Goal: Transaction & Acquisition: Purchase product/service

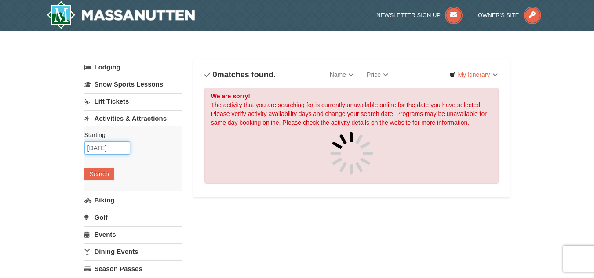
click at [98, 146] on input "10/11/2025" at bounding box center [107, 148] width 46 height 13
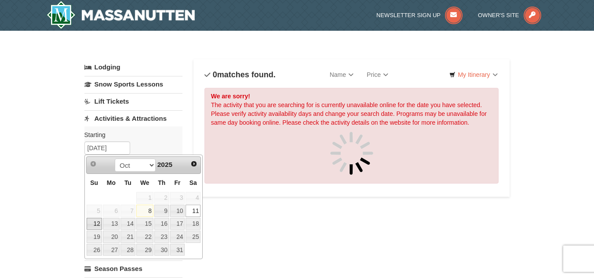
click at [96, 222] on link "12" at bounding box center [94, 224] width 15 height 12
type input "[DATE]"
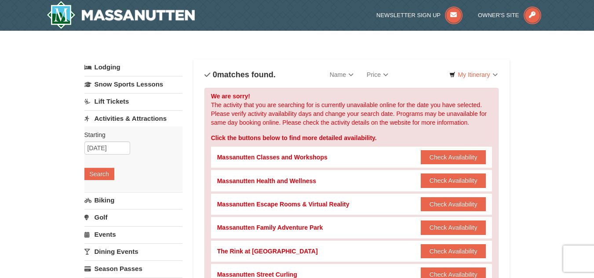
click at [100, 102] on link "Lift Tickets" at bounding box center [133, 101] width 98 height 16
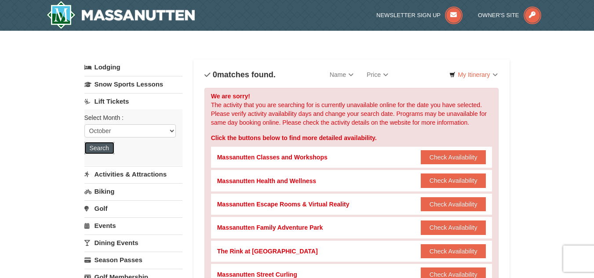
click at [105, 145] on button "Search" at bounding box center [99, 148] width 30 height 12
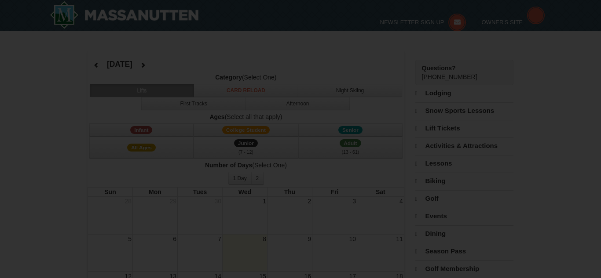
select select "10"
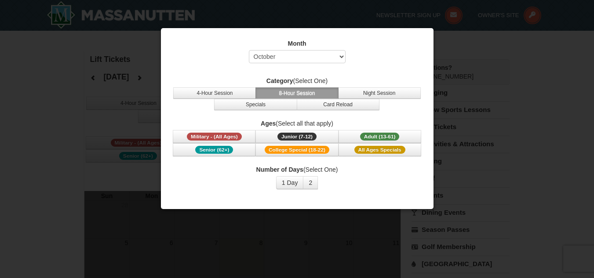
click at [451, 209] on div at bounding box center [297, 139] width 594 height 278
click at [295, 181] on button "1 Day" at bounding box center [290, 182] width 28 height 13
click at [271, 222] on div at bounding box center [297, 139] width 594 height 278
click at [388, 111] on div "Month Select October November December January February March April May June Ju…" at bounding box center [297, 115] width 264 height 164
click at [360, 266] on div at bounding box center [297, 139] width 594 height 278
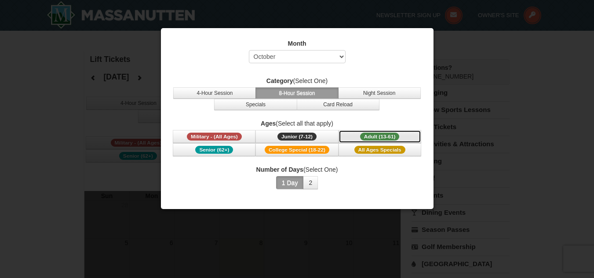
click at [367, 134] on span "Adult (13-61)" at bounding box center [380, 137] width 40 height 8
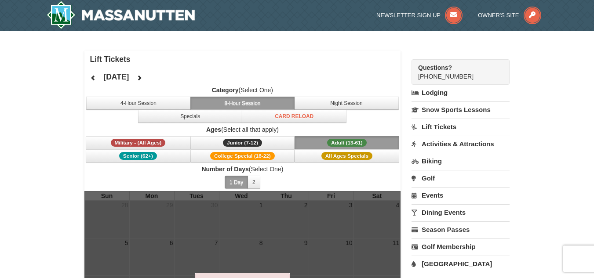
click at [46, 200] on div "× Lift Tickets October 2025 Category (Select One) 4-Hour Session 8-Hour Session…" at bounding box center [297, 240] width 594 height 418
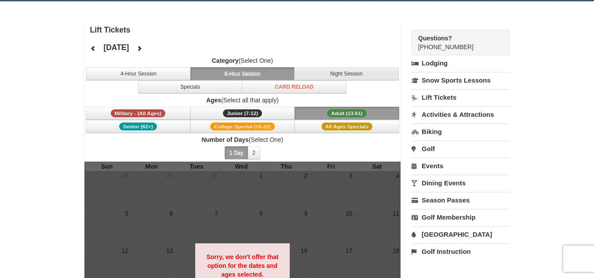
scroll to position [33, 0]
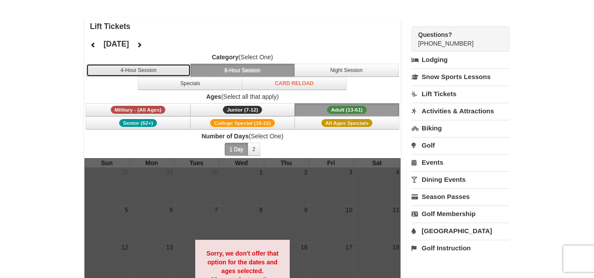
click at [174, 71] on button "4-Hour Session" at bounding box center [138, 70] width 105 height 13
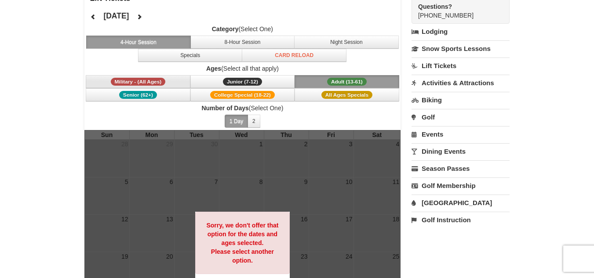
scroll to position [62, 0]
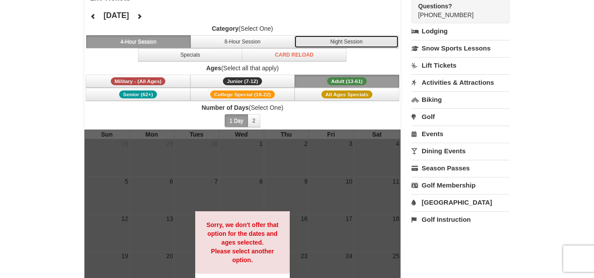
click at [369, 40] on button "Night Session" at bounding box center [346, 41] width 105 height 13
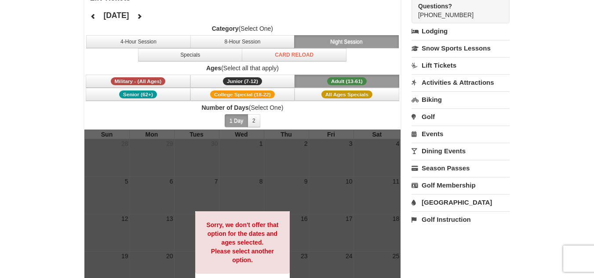
click at [174, 62] on div "Category (Select One) 4-Hour Session 8-Hour Session Night Session Specials Card…" at bounding box center [242, 77] width 317 height 106
click at [189, 50] on button "Specials" at bounding box center [190, 54] width 105 height 13
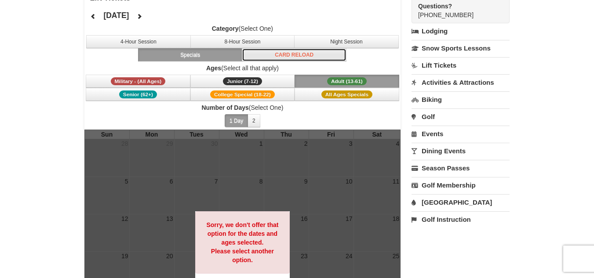
click at [288, 55] on button "Card Reload" at bounding box center [294, 54] width 105 height 13
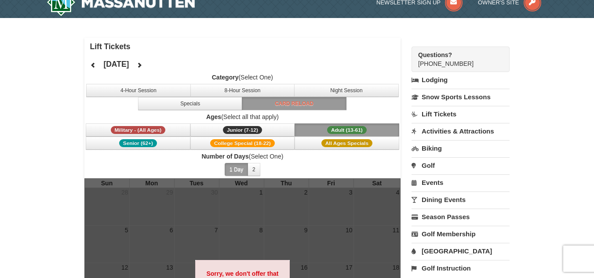
scroll to position [14, 0]
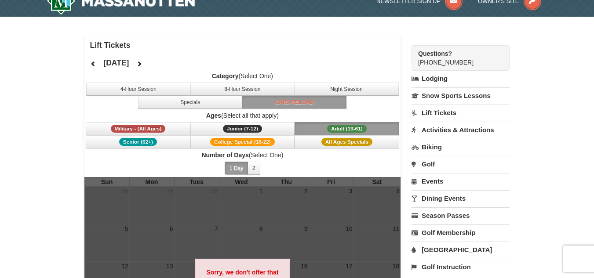
click at [460, 112] on link "Lift Tickets" at bounding box center [460, 113] width 98 height 16
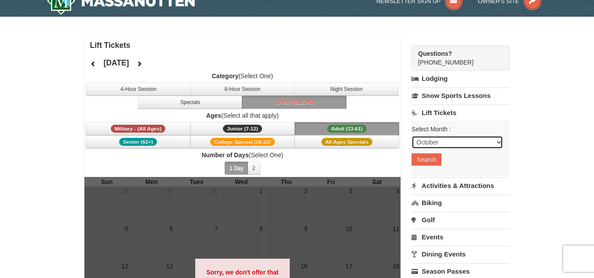
click at [470, 137] on select "October November December January February March April May June July August Sep…" at bounding box center [456, 142] width 91 height 13
select select "11"
click at [411, 136] on select "October November December January February March April May June July August Sep…" at bounding box center [456, 142] width 91 height 13
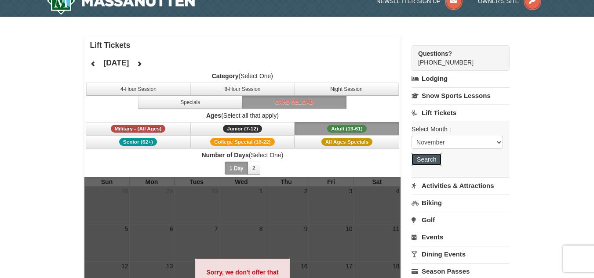
click at [425, 165] on button "Search" at bounding box center [426, 159] width 30 height 12
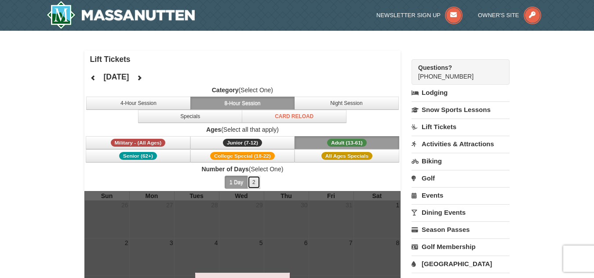
click at [257, 181] on button "2" at bounding box center [254, 182] width 13 height 13
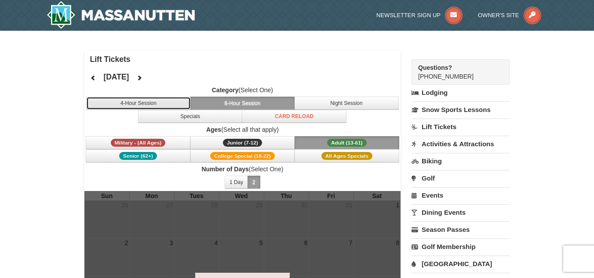
click at [167, 99] on button "4-Hour Session" at bounding box center [138, 103] width 105 height 13
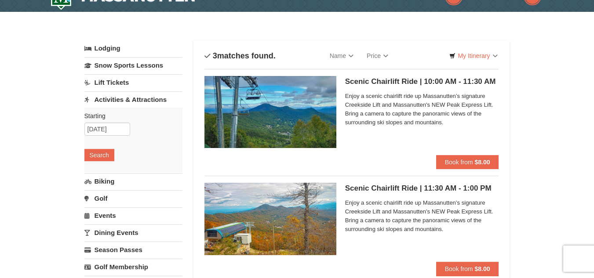
scroll to position [18, 0]
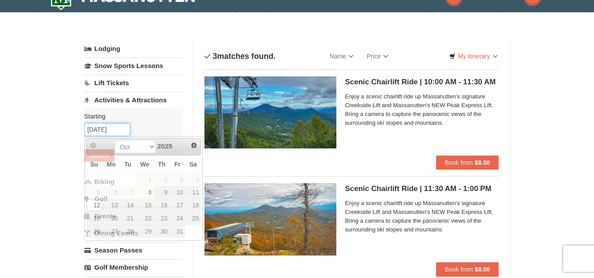
click at [101, 131] on input "10/12/2025" at bounding box center [107, 129] width 46 height 13
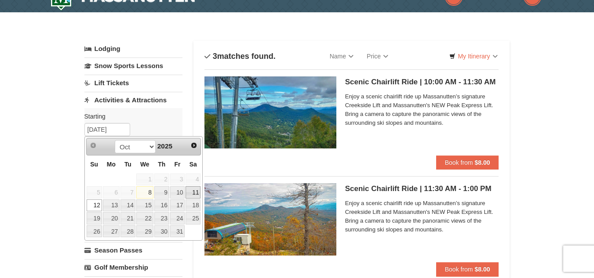
click at [195, 193] on link "11" at bounding box center [193, 192] width 15 height 12
type input "10/11/2025"
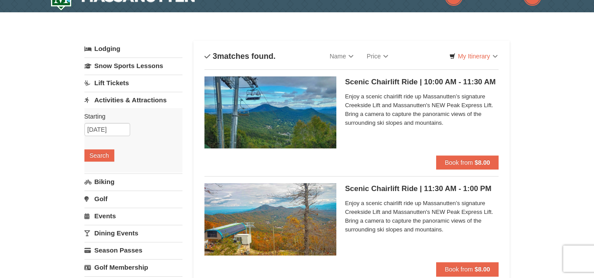
click at [101, 163] on div "Starting Please format dates MM/DD/YYYY Please format dates MM/DD/YYYY 10/11/20…" at bounding box center [133, 140] width 98 height 65
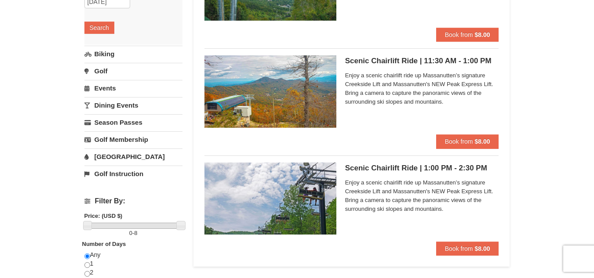
scroll to position [147, 0]
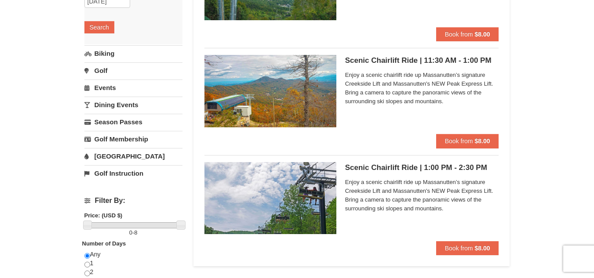
click at [51, 137] on div "× Categories List Filter My Itinerary Questions? 1-540-289-9441 Lodging Arrival…" at bounding box center [297, 205] width 594 height 642
click at [0, 123] on div "× Categories List Filter My Itinerary Questions? 1-540-289-9441 Lodging Arrival…" at bounding box center [297, 205] width 594 height 642
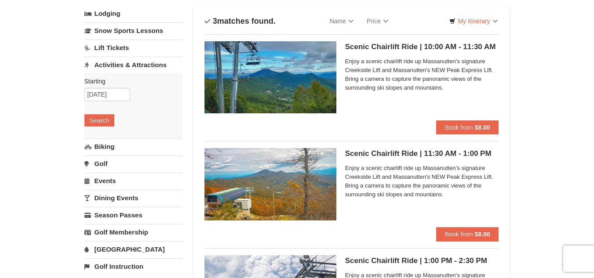
scroll to position [53, 0]
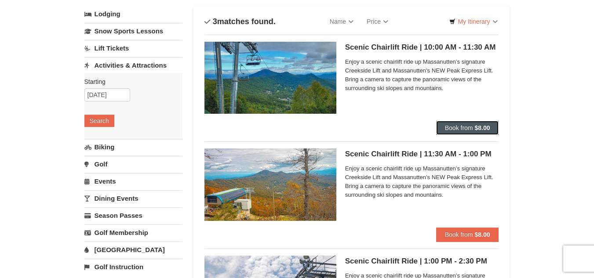
click at [438, 124] on button "Book from $8.00" at bounding box center [467, 128] width 63 height 14
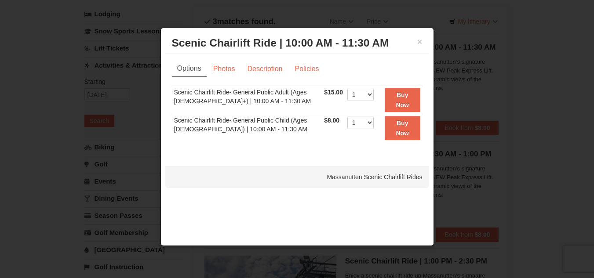
click at [380, 161] on div "× Scenic Chairlift Ride | 10:00 AM - 11:30 AM Massanutten Scenic Chairlift Ride…" at bounding box center [296, 137] width 273 height 218
click at [230, 74] on link "Photos" at bounding box center [223, 69] width 33 height 17
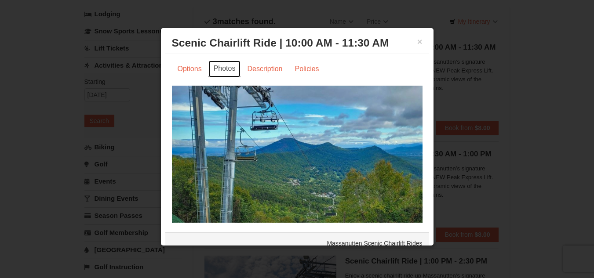
scroll to position [7, 0]
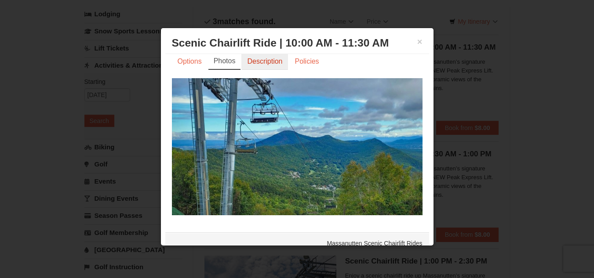
click at [260, 59] on link "Description" at bounding box center [264, 61] width 47 height 17
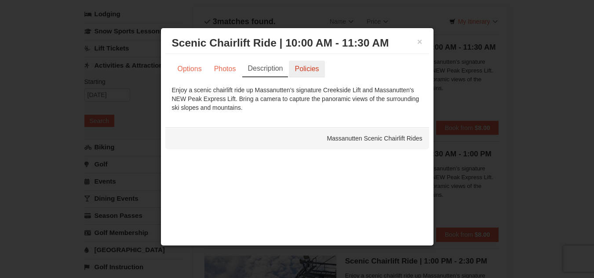
click at [308, 74] on link "Policies" at bounding box center [307, 69] width 36 height 17
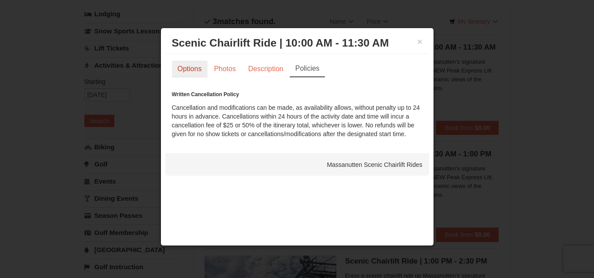
click at [193, 70] on link "Options" at bounding box center [190, 69] width 36 height 17
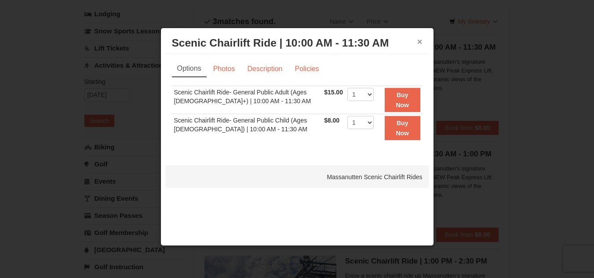
click at [422, 38] on button "×" at bounding box center [419, 41] width 5 height 9
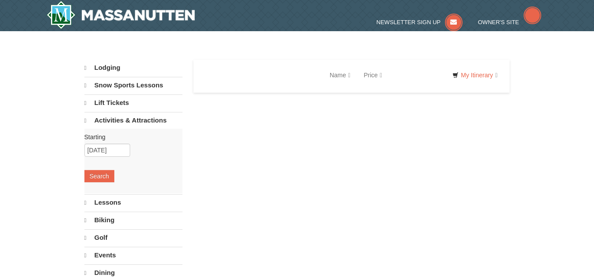
select select "10"
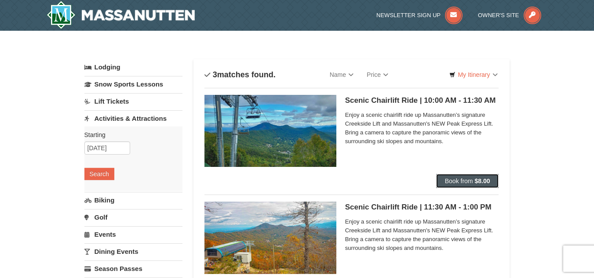
click at [477, 177] on button "Book from $8.00" at bounding box center [467, 181] width 63 height 14
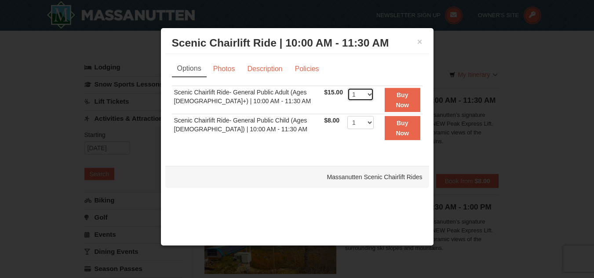
click at [361, 91] on select "1 2 3 4 5 6 7 8 9 10 11 12 13 14 15 16 17 18 19 20 21 22" at bounding box center [360, 94] width 26 height 13
select select "5"
click at [347, 88] on select "1 2 3 4 5 6 7 8 9 10 11 12 13 14 15 16 17 18 19 20 21 22" at bounding box center [360, 94] width 26 height 13
click at [397, 96] on strong "Buy Now" at bounding box center [402, 99] width 13 height 17
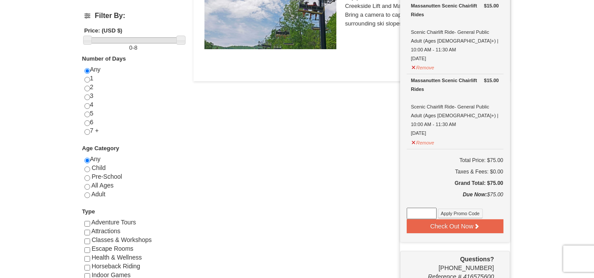
scroll to position [332, 0]
click at [489, 219] on button "Check Out Now" at bounding box center [455, 226] width 97 height 14
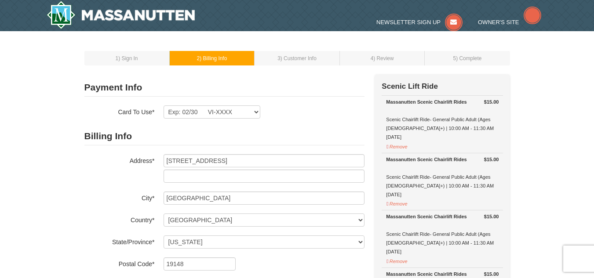
select select "PA"
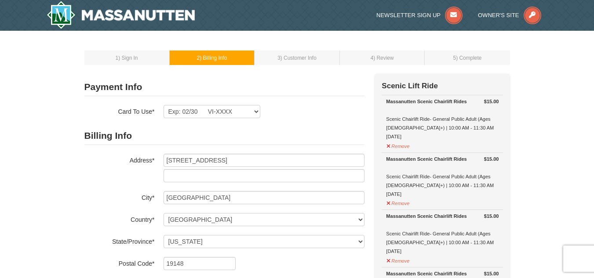
click at [252, 119] on form "Payment Info Card To Use* Exp: 02/30 VI-XXXX New Card Are you sure you want to …" at bounding box center [224, 207] width 280 height 259
click at [253, 113] on select "Exp: 02/30 VI-XXXX New Card" at bounding box center [212, 111] width 97 height 13
click at [164, 105] on select "Exp: 02/30 VI-XXXX New Card" at bounding box center [212, 111] width 97 height 13
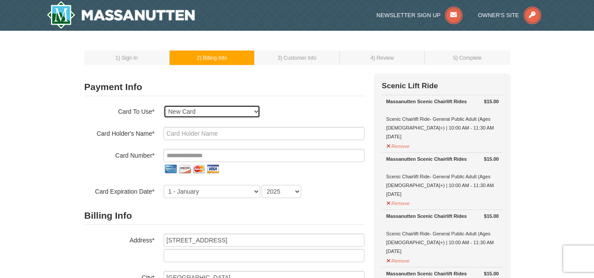
click at [252, 112] on select "Exp: 02/30 VI-XXXX New Card" at bounding box center [212, 111] width 97 height 13
select select "1"
click at [164, 105] on select "Exp: 02/30 VI-XXXX New Card" at bounding box center [212, 111] width 97 height 13
select select "PA"
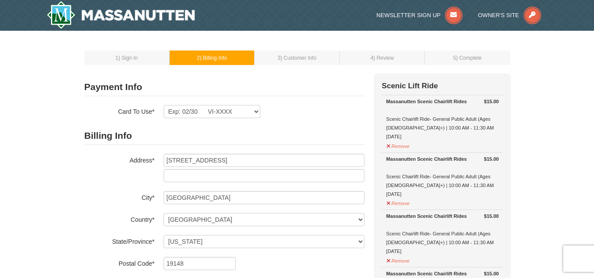
click at [273, 122] on form "Payment Info Card To Use* Exp: 02/30 VI-XXXX New Card Are you sure you want to …" at bounding box center [224, 207] width 280 height 259
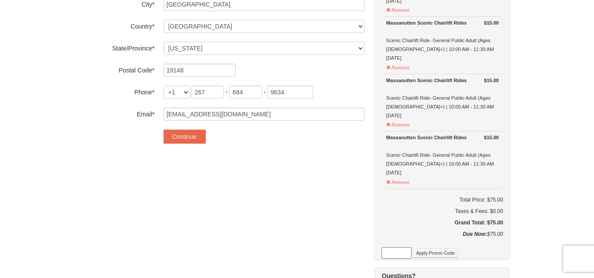
scroll to position [196, 0]
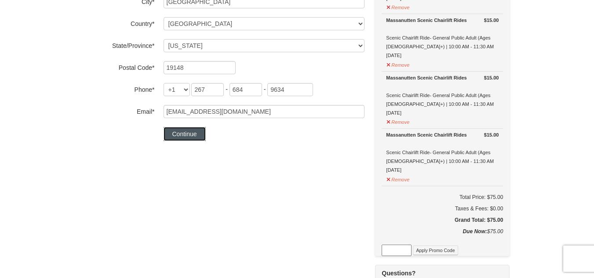
click at [198, 135] on button "Continue" at bounding box center [185, 134] width 42 height 14
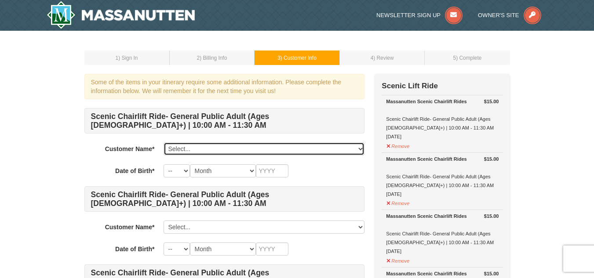
click at [215, 154] on select "Select... Gina Kim Add New..." at bounding box center [264, 148] width 201 height 13
select select "28355828"
click at [164, 142] on select "Select... Gina Kim Add New..." at bounding box center [264, 148] width 201 height 13
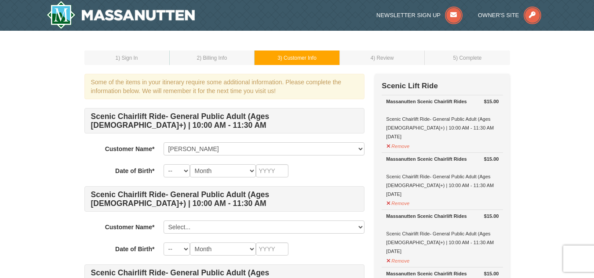
click at [188, 165] on select "-- 01 02 03 04 05 06 07 08 09 10 11 12 13 14 15 16 17 18 19 20 21 22 23 24 25 2…" at bounding box center [177, 170] width 26 height 13
select select "05"
click at [164, 164] on select "-- 01 02 03 04 05 06 07 08 09 10 11 12 13 14 15 16 17 18 19 20 21 22 23 24 25 2…" at bounding box center [177, 170] width 26 height 13
click at [200, 172] on select "Month January February March April May June July August September October Novem…" at bounding box center [223, 170] width 66 height 13
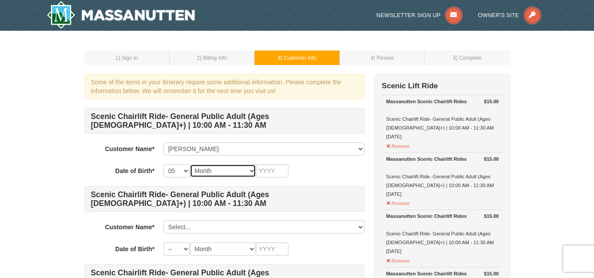
select select "04"
click at [190, 164] on select "Month January February March April May June July August September October Novem…" at bounding box center [223, 170] width 66 height 13
click at [266, 168] on input "text" at bounding box center [272, 170] width 33 height 13
type input "9"
type input "1993"
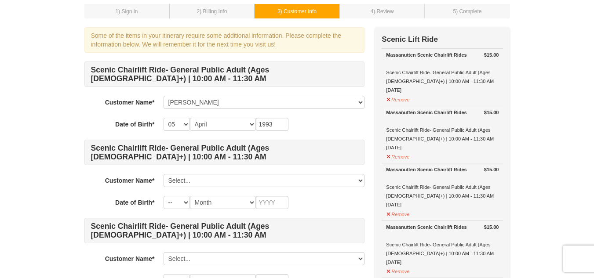
scroll to position [48, 0]
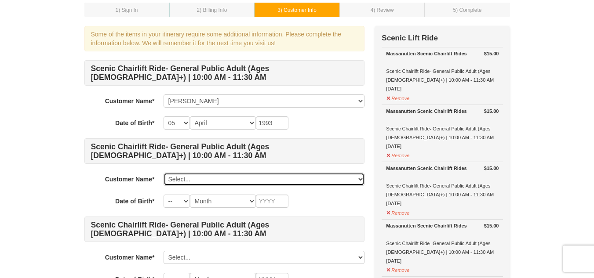
click at [294, 175] on select "Select... Gina Kim Add New..." at bounding box center [264, 179] width 201 height 13
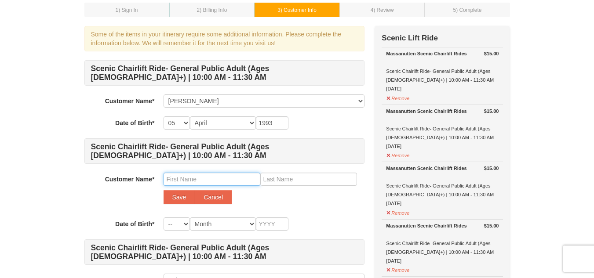
click at [231, 174] on input "text" at bounding box center [212, 179] width 97 height 13
type input "Joanna"
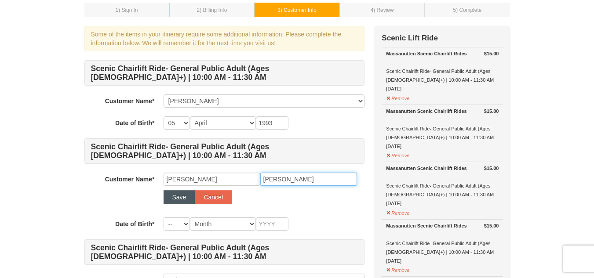
type input "Kim"
click at [175, 194] on button "Save" at bounding box center [180, 197] width 32 height 14
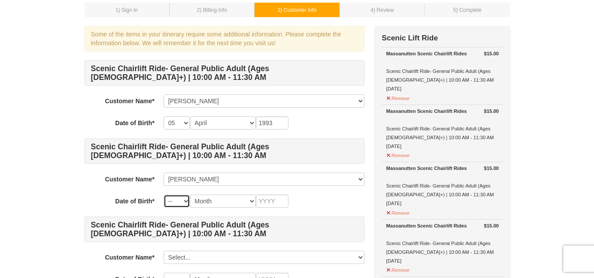
click at [180, 207] on select "-- 01 02 03 04 05 06 07 08 09 10 11 12 13 14 15 16 17 18 19 20 21 22 23 24 25 2…" at bounding box center [177, 201] width 26 height 13
select select "12"
click at [164, 195] on select "-- 01 02 03 04 05 06 07 08 09 10 11 12 13 14 15 16 17 18 19 20 21 22 23 24 25 2…" at bounding box center [177, 201] width 26 height 13
click at [204, 199] on select "Month January February March April May June July August September October Novem…" at bounding box center [223, 201] width 66 height 13
select select "10"
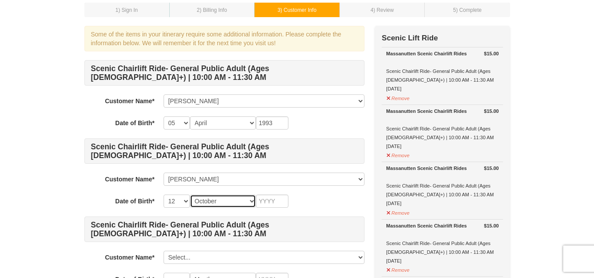
click at [190, 195] on select "Month January February March April May June July August September October Novem…" at bounding box center [223, 201] width 66 height 13
click at [270, 200] on input "text" at bounding box center [272, 201] width 33 height 13
type input "1991"
click at [304, 200] on div "-- 01 02 03 04 05 06 07 08 09 10 11 12 13 14 15 16 17 18 19 20 21 22 23 24 25 2…" at bounding box center [264, 201] width 201 height 13
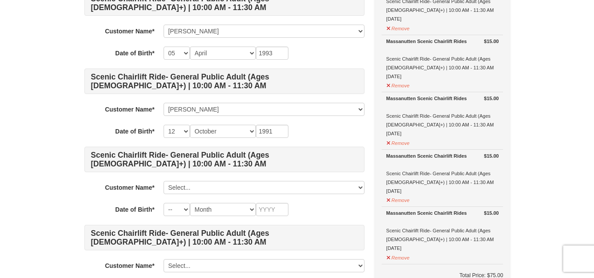
scroll to position [118, 0]
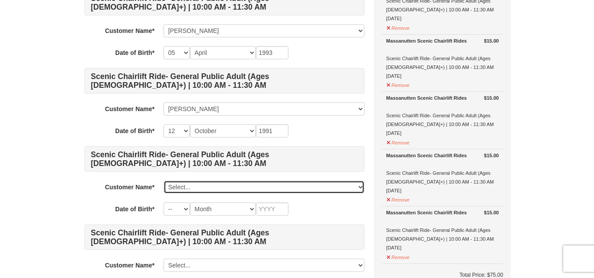
click at [189, 186] on select "Select... Gina Kim Joanna Kim Add New..." at bounding box center [264, 187] width 201 height 13
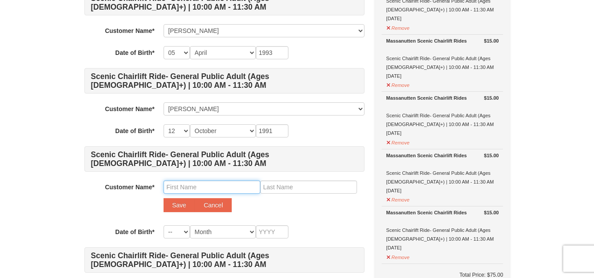
click at [205, 189] on input "text" at bounding box center [212, 187] width 97 height 13
type input "Patrick"
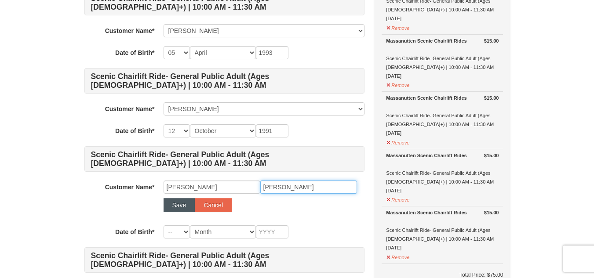
type input "Martinez"
click at [184, 205] on button "Save" at bounding box center [180, 205] width 32 height 14
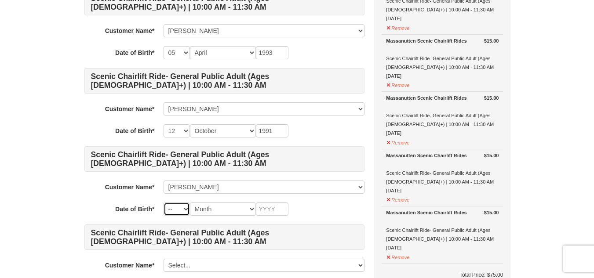
click at [184, 205] on select "-- 01 02 03 04 05 06 07 08 09 10 11 12 13 14 15 16 17 18 19 20 21 22 23 24 25 2…" at bounding box center [177, 209] width 26 height 13
select select "04"
click at [164, 203] on select "-- 01 02 03 04 05 06 07 08 09 10 11 12 13 14 15 16 17 18 19 20 21 22 23 24 25 2…" at bounding box center [177, 209] width 26 height 13
click at [207, 208] on select "Month January February March April May June July August September October Novem…" at bounding box center [223, 209] width 66 height 13
select select "04"
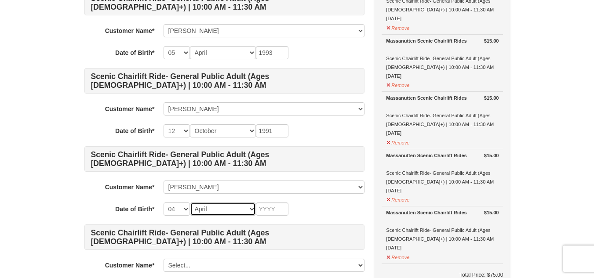
click at [190, 203] on select "Month January February March April May June July August September October Novem…" at bounding box center [223, 209] width 66 height 13
click at [266, 208] on input "text" at bounding box center [272, 209] width 33 height 13
click at [285, 207] on input "1994" at bounding box center [272, 209] width 33 height 13
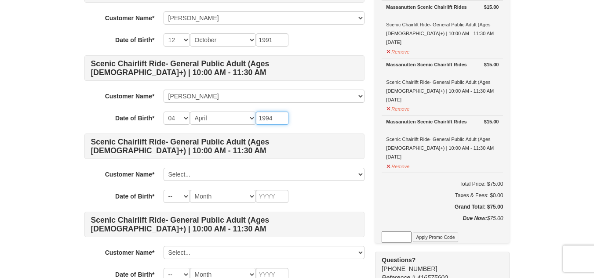
scroll to position [210, 0]
type input "1994"
click at [250, 165] on div "Scenic Chairlift Ride- General Public Adult (Ages 13+) | 10:00 AM - 11:30 AM Cu…" at bounding box center [224, 89] width 280 height 382
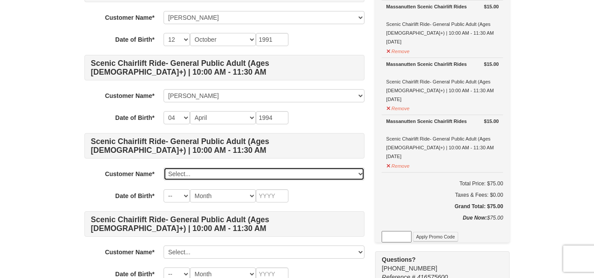
click at [251, 171] on select "Select... Gina Kim Joanna Kim Patrick Martinez Add New..." at bounding box center [264, 173] width 201 height 13
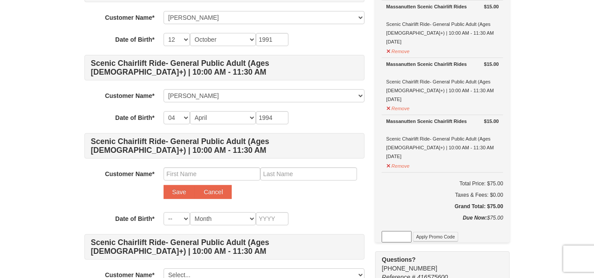
drag, startPoint x: 204, startPoint y: 166, endPoint x: 202, endPoint y: 171, distance: 5.0
click at [202, 171] on div "Scenic Chairlift Ride- General Public Adult (Ages 13+) | 10:00 AM - 11:30 AM Cu…" at bounding box center [224, 100] width 280 height 405
click at [202, 171] on input "text" at bounding box center [212, 173] width 97 height 13
type input "Youngoh"
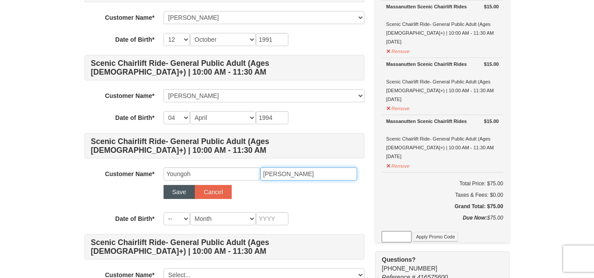
type input "Kim"
click at [184, 194] on button "Save" at bounding box center [180, 192] width 32 height 14
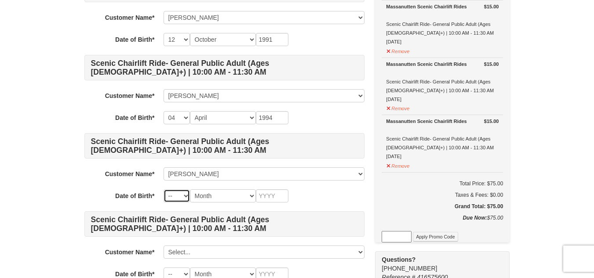
click at [179, 199] on select "-- 01 02 03 04 05 06 07 08 09 10 11 12 13 14 15 16 17 18 19 20 21 22 23 24 25 2…" at bounding box center [177, 195] width 26 height 13
select select "07"
click at [164, 189] on select "-- 01 02 03 04 05 06 07 08 09 10 11 12 13 14 15 16 17 18 19 20 21 22 23 24 25 2…" at bounding box center [177, 195] width 26 height 13
click at [215, 193] on select "Month January February March April May June July August September October Novem…" at bounding box center [223, 195] width 66 height 13
select select "02"
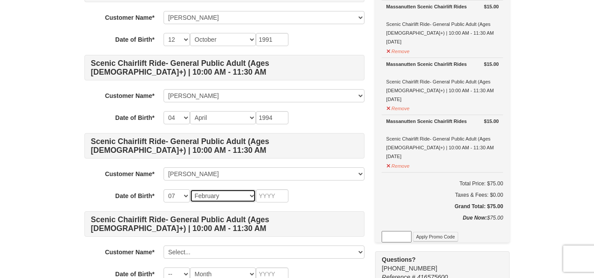
click at [190, 189] on select "Month January February March April May June July August September October Novem…" at bounding box center [223, 195] width 66 height 13
click at [274, 201] on input "text" at bounding box center [272, 195] width 33 height 13
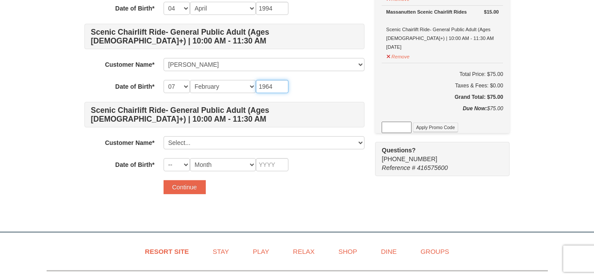
scroll to position [320, 0]
type input "1964"
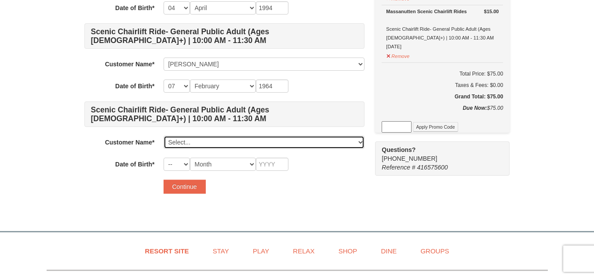
click at [210, 138] on select "Select... Gina Kim Joanna Kim Patrick Martinez Youngoh Kim Add New..." at bounding box center [264, 142] width 201 height 13
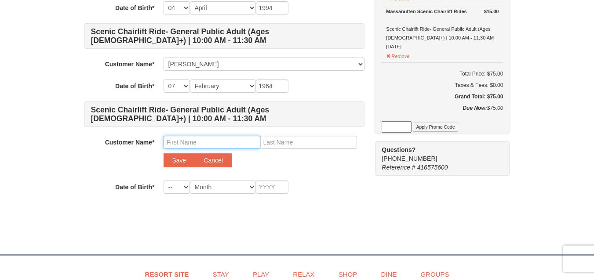
click at [198, 144] on input "text" at bounding box center [212, 142] width 97 height 13
type input "Mira"
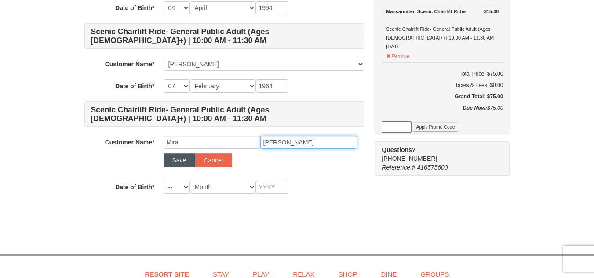
type input "Kim"
click at [178, 159] on button "Save" at bounding box center [180, 160] width 32 height 14
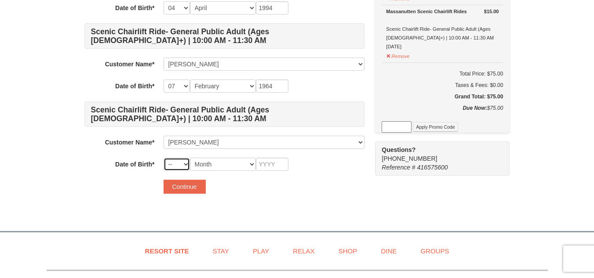
click at [177, 166] on select "-- 01 02 03 04 05 06 07 08 09 10 11 12 13 14 15 16 17 18 19 20 21 22 23 24 25 2…" at bounding box center [177, 164] width 26 height 13
select select "15"
click at [164, 158] on select "-- 01 02 03 04 05 06 07 08 09 10 11 12 13 14 15 16 17 18 19 20 21 22 23 24 25 2…" at bounding box center [177, 164] width 26 height 13
click at [209, 166] on select "Month January February March April May June July August September October Novem…" at bounding box center [223, 164] width 66 height 13
select select "10"
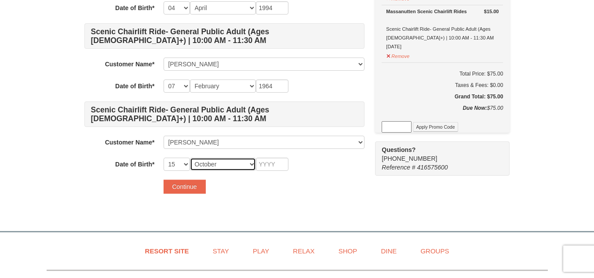
click at [190, 158] on select "Month January February March April May June July August September October Novem…" at bounding box center [223, 164] width 66 height 13
click at [270, 168] on input "text" at bounding box center [272, 164] width 33 height 13
type input "1965"
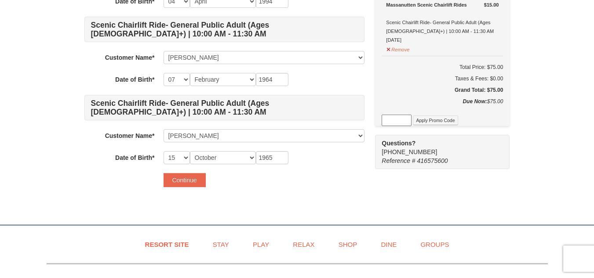
scroll to position [327, 0]
click at [183, 177] on button "Continue" at bounding box center [185, 180] width 42 height 14
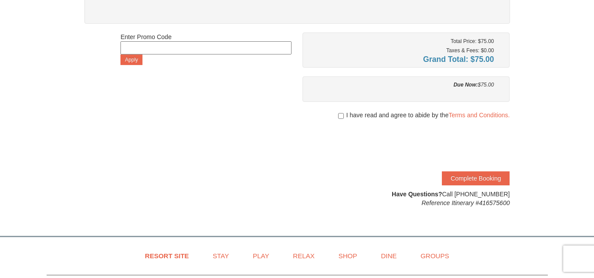
scroll to position [315, 0]
click at [338, 116] on input "checkbox" at bounding box center [341, 114] width 6 height 7
checkbox input "true"
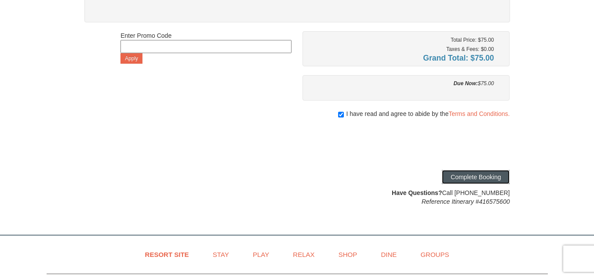
click at [466, 173] on button "Complete Booking" at bounding box center [476, 177] width 68 height 14
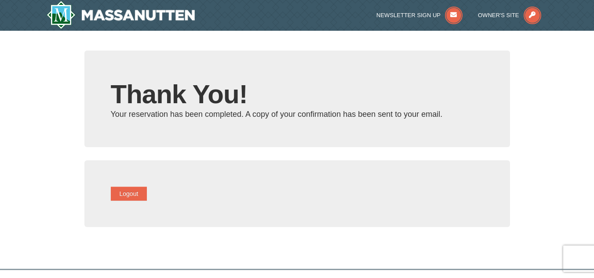
type input "[EMAIL_ADDRESS][DOMAIN_NAME]"
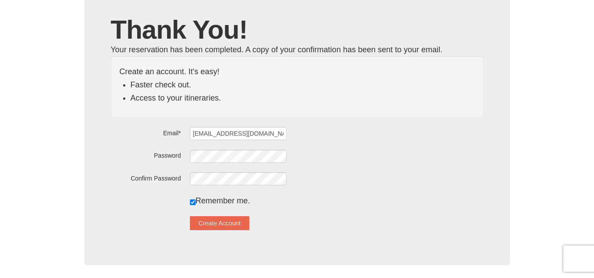
scroll to position [65, 0]
click at [246, 220] on button "Create Account" at bounding box center [220, 223] width 60 height 14
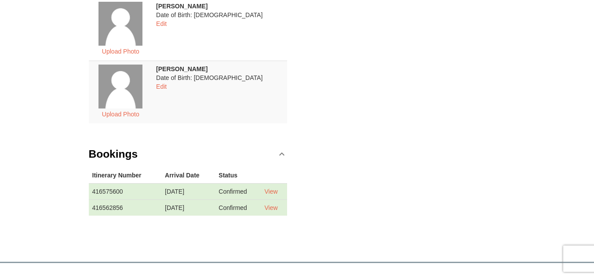
scroll to position [386, 0]
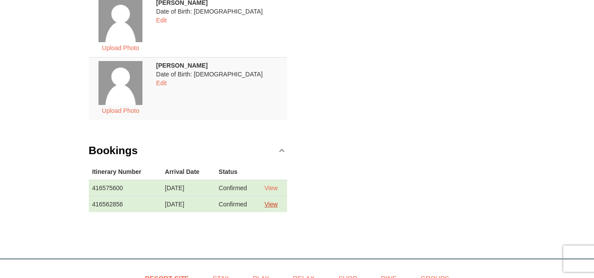
click at [274, 206] on link "View" at bounding box center [270, 204] width 13 height 7
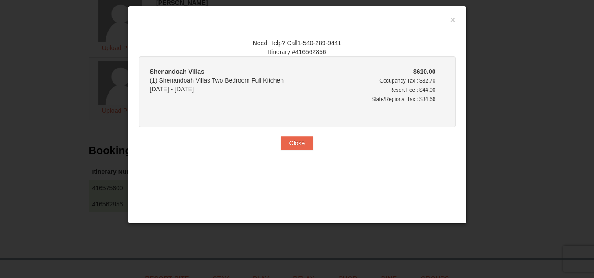
click at [256, 242] on div at bounding box center [297, 139] width 594 height 278
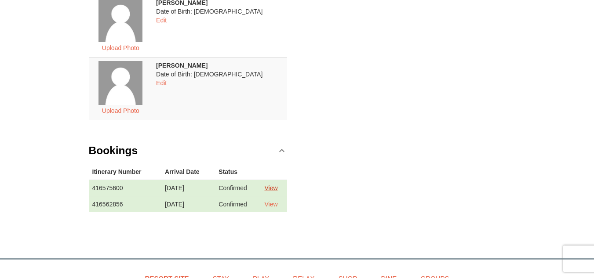
click at [277, 186] on link "View" at bounding box center [270, 188] width 13 height 7
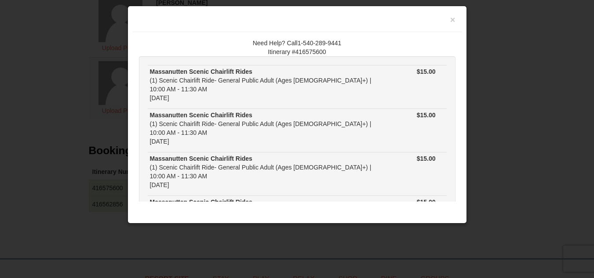
click at [249, 233] on div at bounding box center [297, 139] width 594 height 278
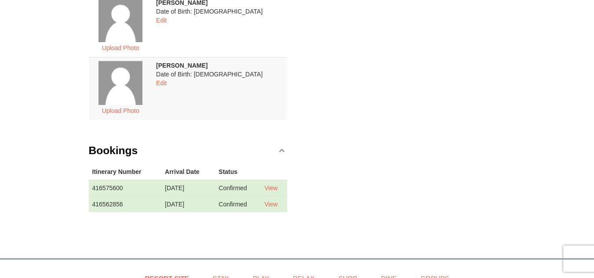
click at [275, 204] on link "View" at bounding box center [270, 204] width 13 height 7
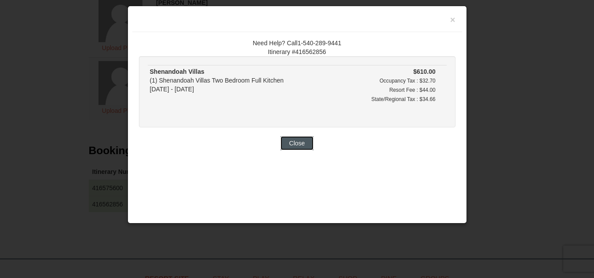
click at [289, 143] on button "Close" at bounding box center [296, 143] width 33 height 14
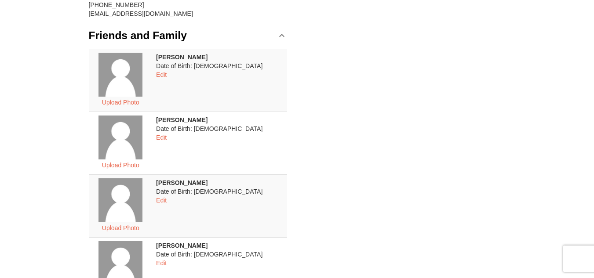
scroll to position [0, 0]
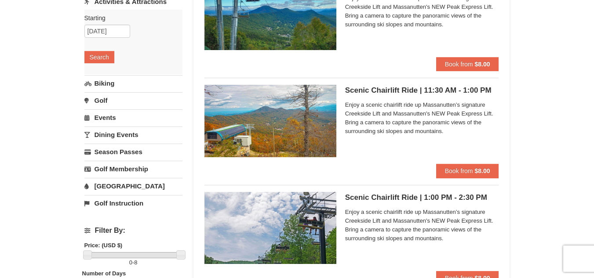
scroll to position [116, 0]
